Goal: Task Accomplishment & Management: Complete application form

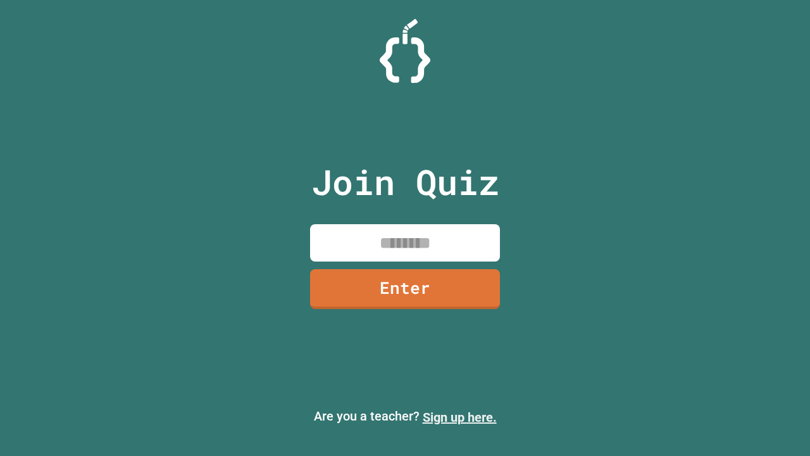
click at [459, 417] on link "Sign up here." at bounding box center [460, 416] width 74 height 15
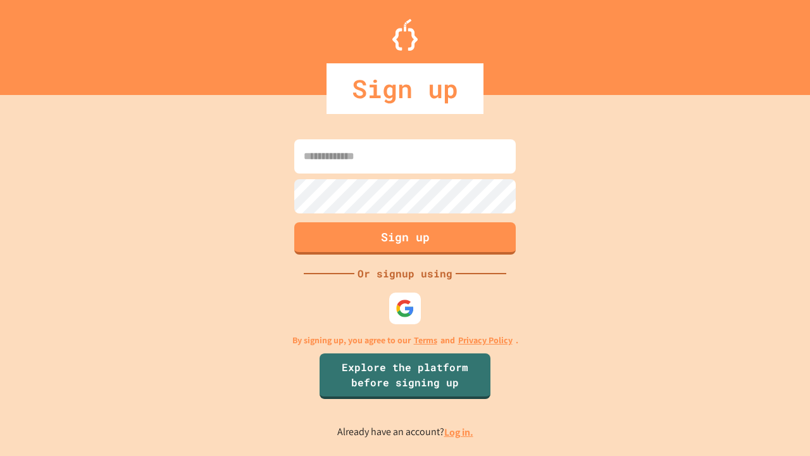
click at [459, 432] on link "Log in." at bounding box center [458, 431] width 29 height 13
